Goal: Check status: Check status

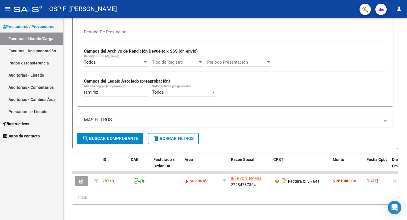
scroll to position [113, 0]
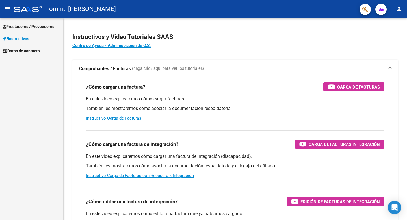
click at [33, 26] on span "Prestadores / Proveedores" at bounding box center [28, 26] width 51 height 6
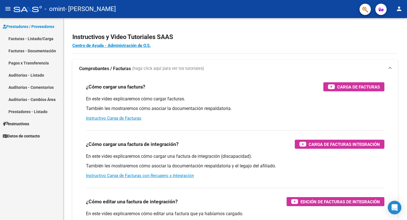
click at [36, 40] on link "Facturas - Listado/Carga" at bounding box center [31, 39] width 63 height 12
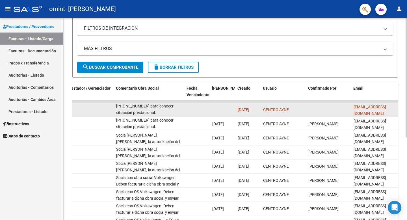
scroll to position [0, 866]
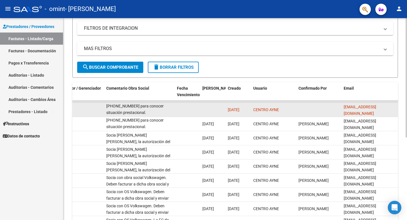
click at [296, 108] on datatable-body-cell "CENTRO AYNE" at bounding box center [273, 110] width 45 height 14
click at [136, 112] on div "Socia Romero Valentina: adeuda documentación para extender autorización de Mod.…" at bounding box center [139, 110] width 66 height 12
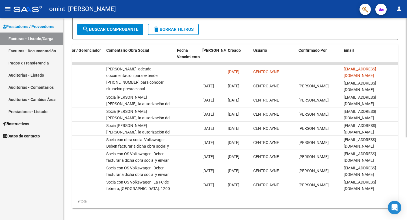
scroll to position [139, 0]
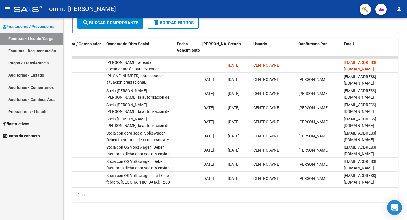
click at [339, 184] on icon "Open Intercom Messenger" at bounding box center [394, 207] width 7 height 7
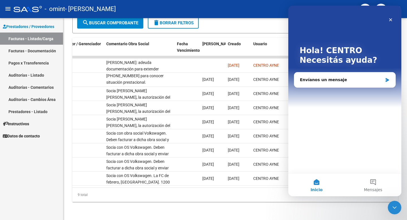
scroll to position [0, 0]
click at [339, 183] on button "Mensajes" at bounding box center [373, 185] width 57 height 23
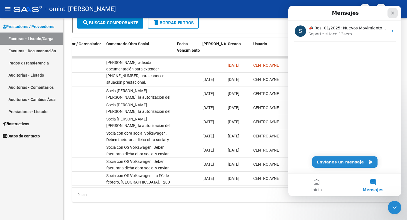
click at [339, 13] on icon "Cerrar" at bounding box center [392, 13] width 3 height 3
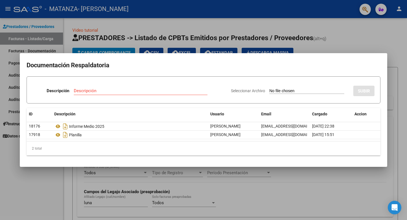
scroll to position [0, 318]
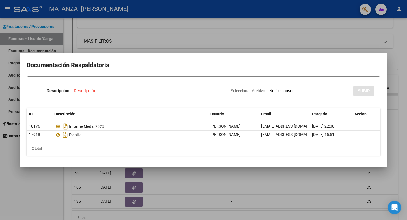
click at [163, 47] on div at bounding box center [203, 110] width 407 height 220
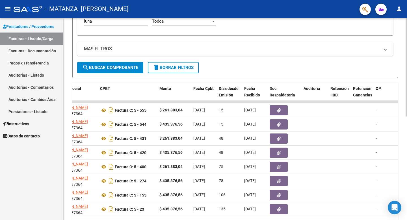
scroll to position [0, 0]
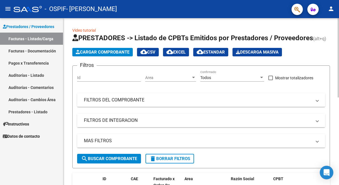
click at [119, 121] on mat-panel-title "FILTROS DE INTEGRACION" at bounding box center [198, 120] width 228 height 6
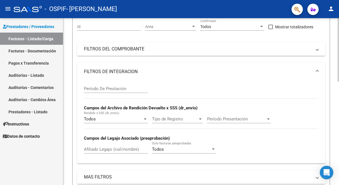
scroll to position [61, 0]
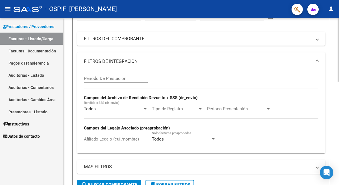
click at [108, 142] on div "Afiliado Legajo (cuil/nombre)" at bounding box center [116, 137] width 64 height 12
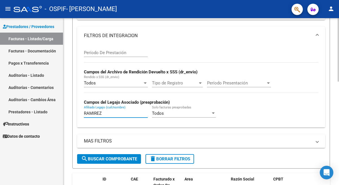
scroll to position [123, 0]
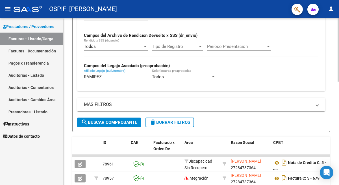
type input "RAMIREZ"
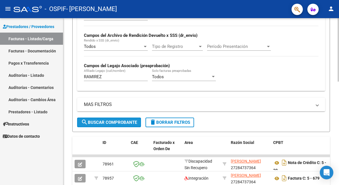
click at [121, 122] on span "search Buscar Comprobante" at bounding box center [109, 122] width 56 height 5
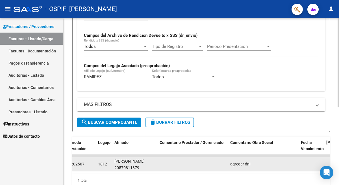
scroll to position [1, 0]
drag, startPoint x: 126, startPoint y: 167, endPoint x: 150, endPoint y: 165, distance: 23.6
click at [150, 166] on div "RAMIREZ MAXIMO ABEL 20570811879" at bounding box center [135, 163] width 41 height 13
click at [150, 165] on div "RAMIREZ MAXIMO ABEL 20570811879" at bounding box center [135, 163] width 41 height 13
drag, startPoint x: 126, startPoint y: 165, endPoint x: 149, endPoint y: 165, distance: 23.2
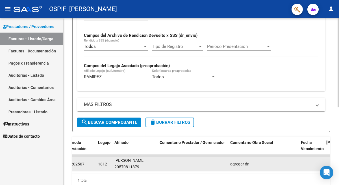
click at [149, 165] on div "RAMIREZ MAXIMO ABEL 20570811879" at bounding box center [135, 163] width 41 height 13
copy div "20570811879"
